Goal: Information Seeking & Learning: Check status

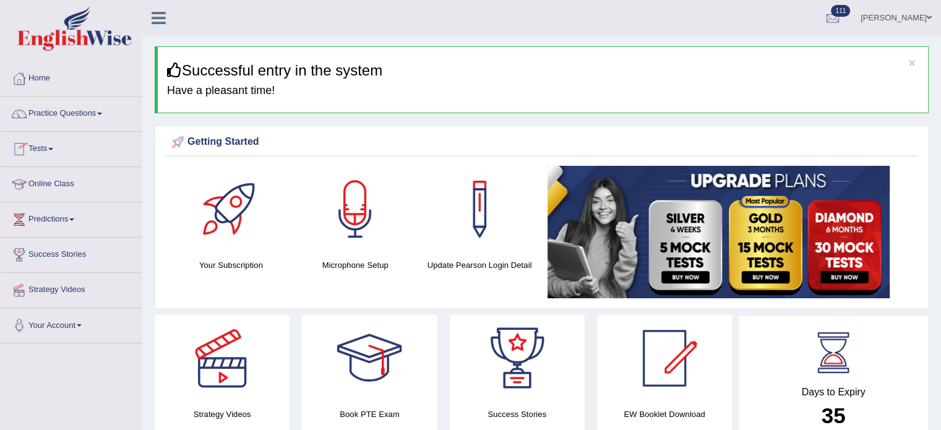
click at [36, 152] on link "Tests" at bounding box center [71, 147] width 141 height 31
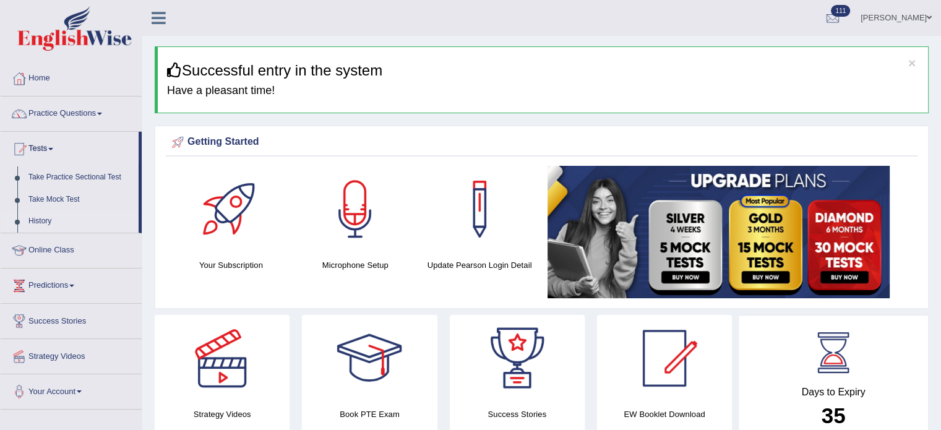
click at [35, 220] on link "History" at bounding box center [81, 221] width 116 height 22
click at [43, 150] on link "Tests" at bounding box center [70, 147] width 138 height 31
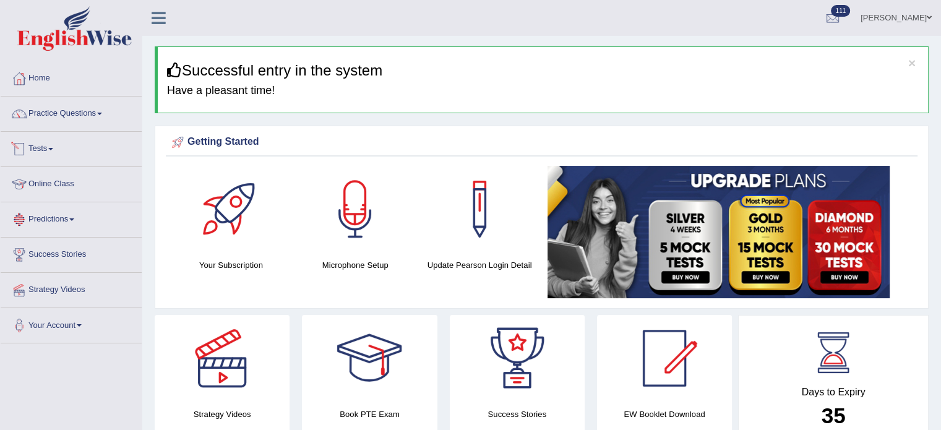
click at [49, 151] on link "Tests" at bounding box center [71, 147] width 141 height 31
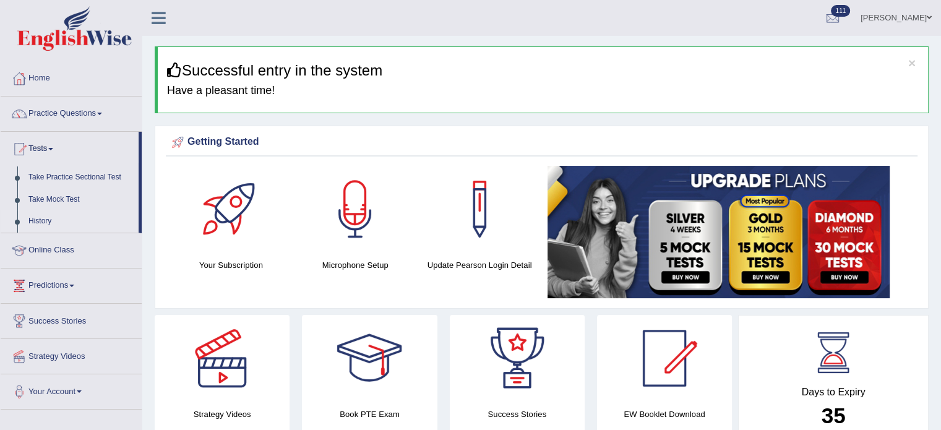
click at [40, 220] on link "History" at bounding box center [81, 221] width 116 height 22
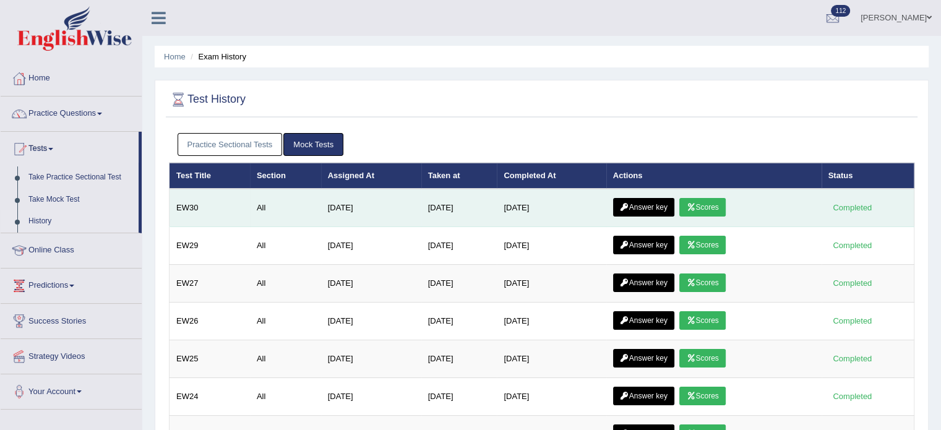
click at [646, 210] on link "Answer key" at bounding box center [643, 207] width 61 height 19
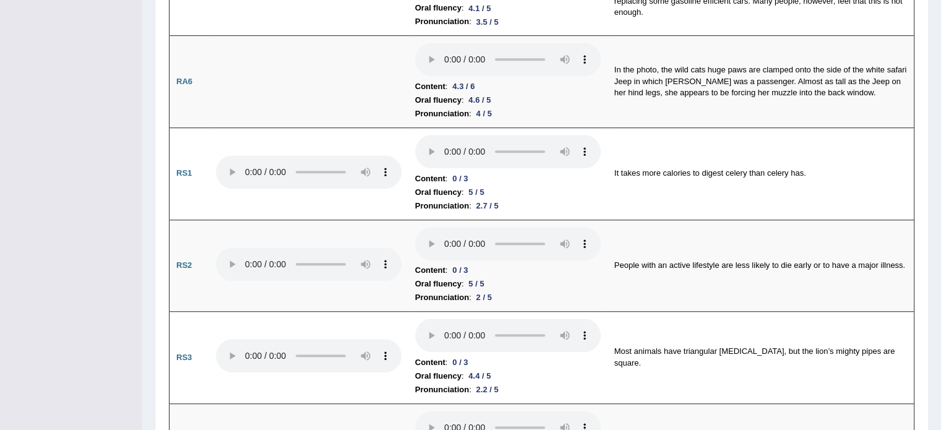
scroll to position [703, 0]
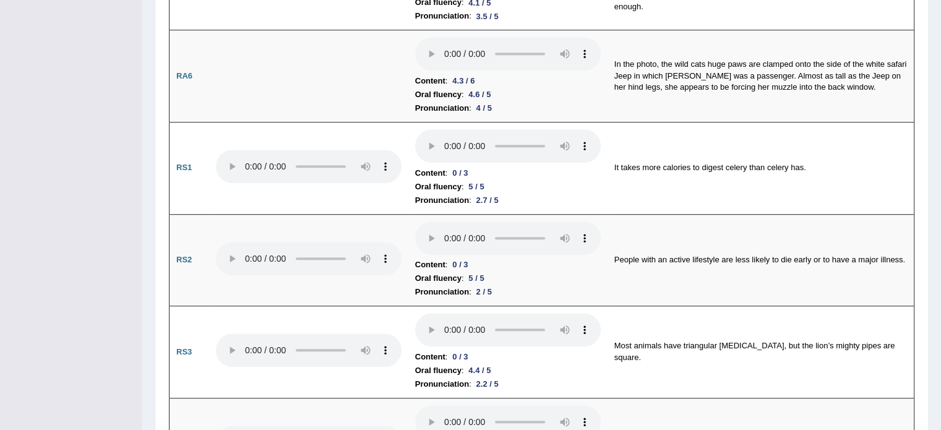
drag, startPoint x: 944, startPoint y: 25, endPoint x: 949, endPoint y: 88, distance: 63.3
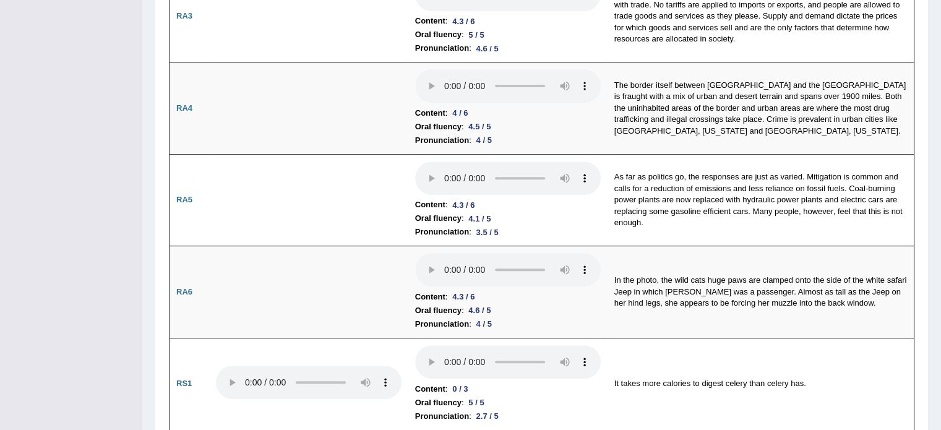
scroll to position [0, 0]
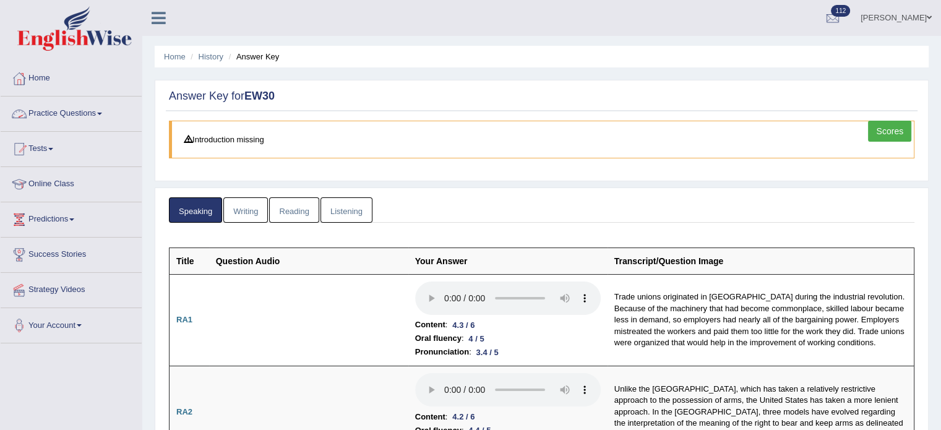
click at [250, 212] on link "Writing" at bounding box center [245, 209] width 45 height 25
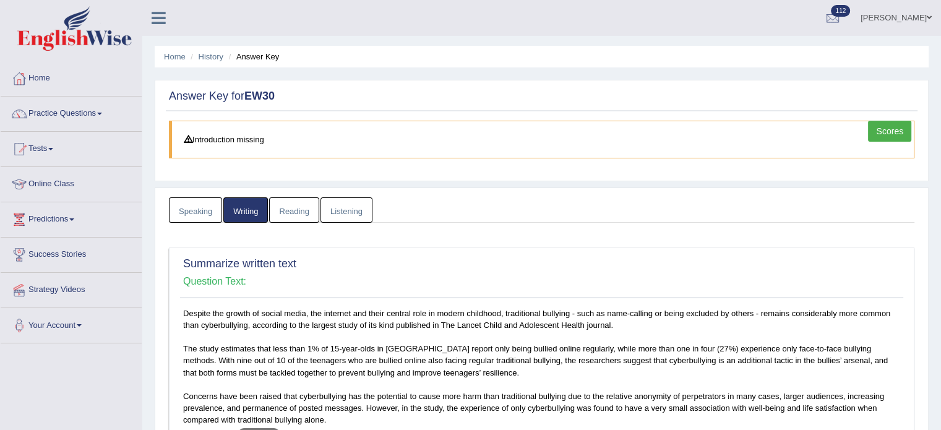
click at [285, 210] on link "Reading" at bounding box center [293, 209] width 49 height 25
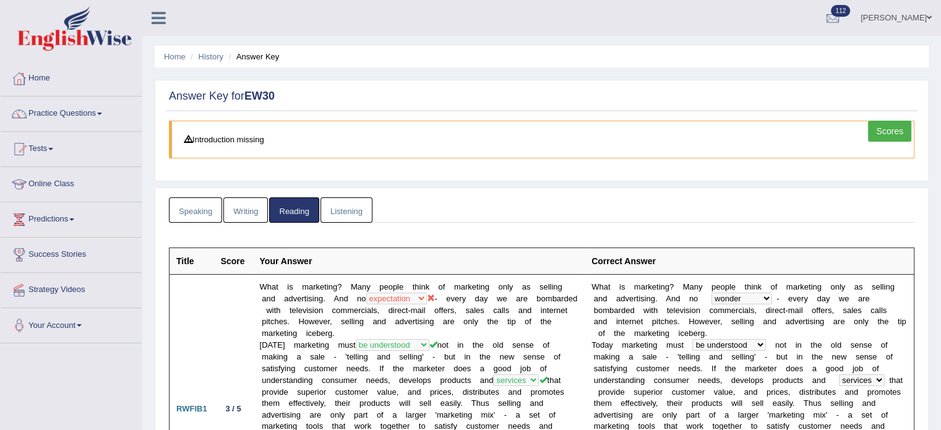
click at [344, 206] on link "Listening" at bounding box center [346, 209] width 52 height 25
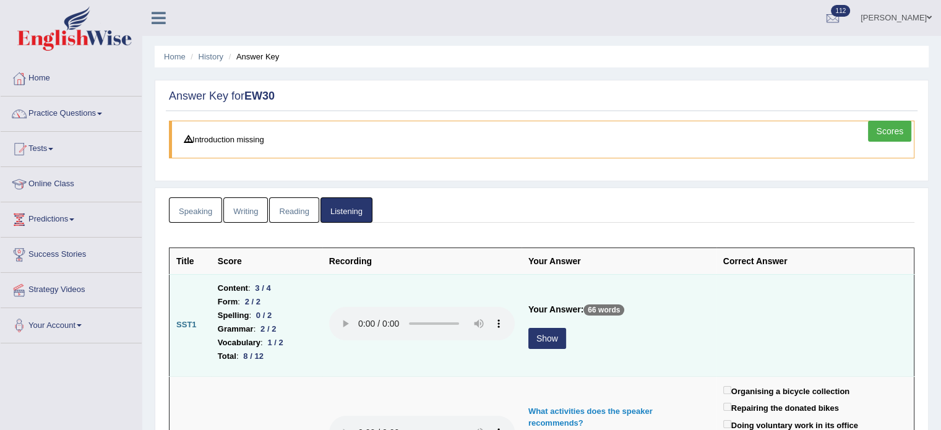
click at [544, 333] on button "Show" at bounding box center [547, 338] width 38 height 21
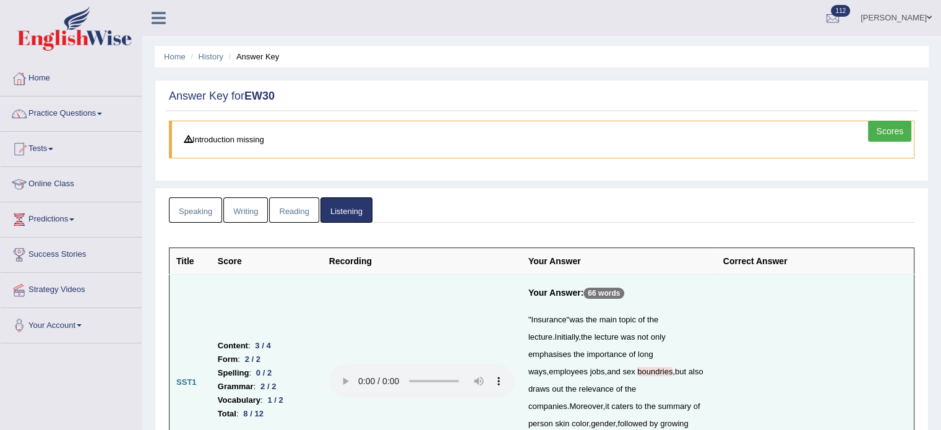
click at [884, 133] on link "Scores" at bounding box center [889, 131] width 43 height 21
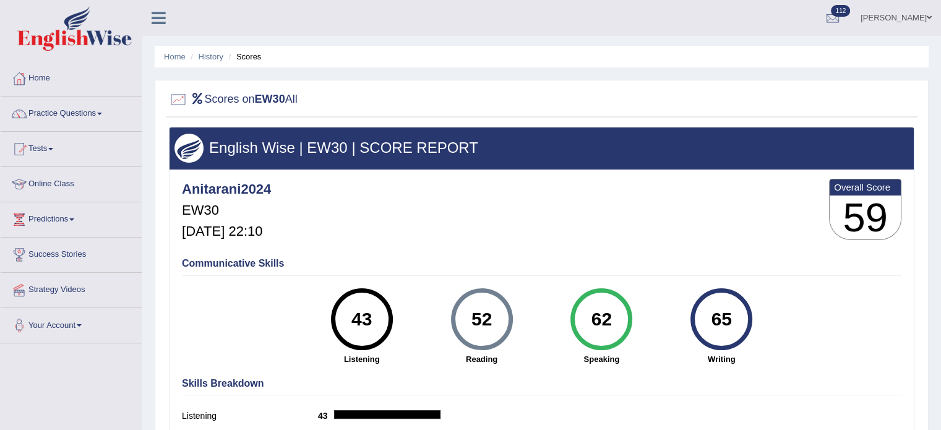
click at [717, 327] on div "65" at bounding box center [721, 319] width 45 height 52
click at [251, 54] on li "Scores" at bounding box center [244, 57] width 36 height 12
click at [205, 54] on link "History" at bounding box center [211, 56] width 25 height 9
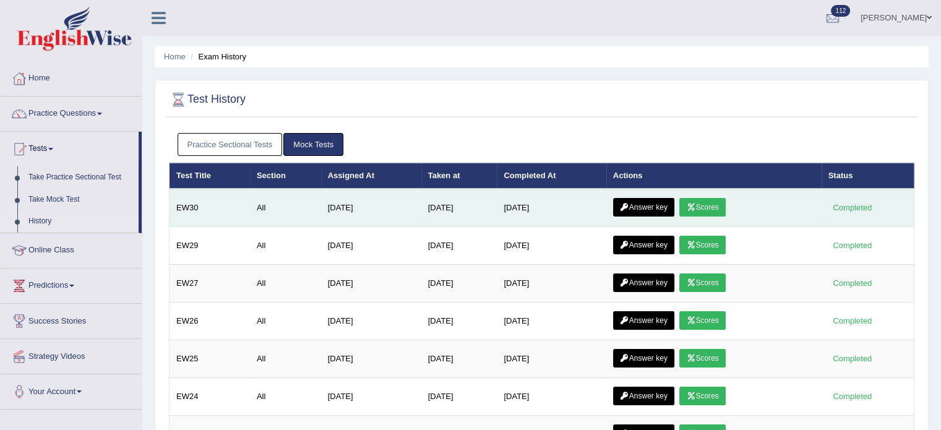
click at [657, 201] on link "Answer key" at bounding box center [643, 207] width 61 height 19
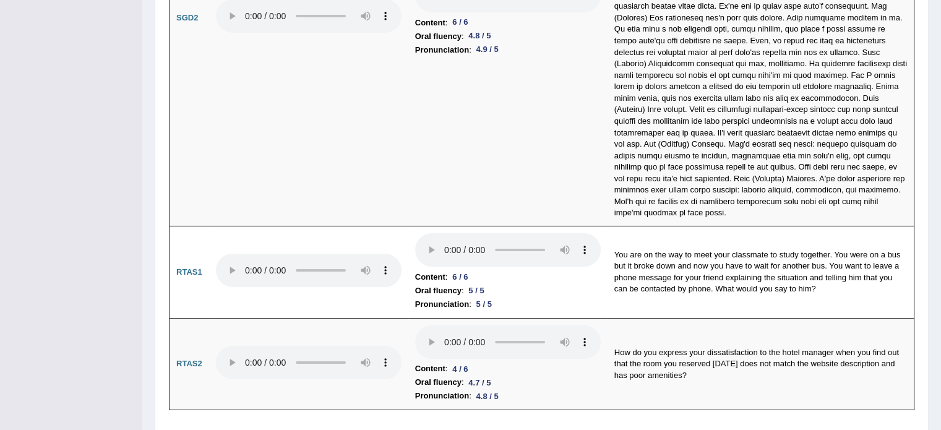
scroll to position [4119, 0]
